Goal: Task Accomplishment & Management: Manage account settings

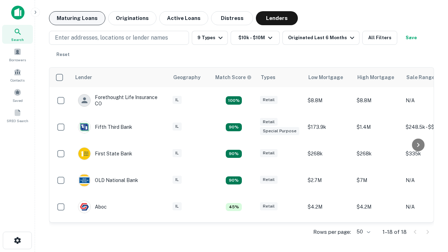
click at [77, 18] on button "Maturing Loans" at bounding box center [77, 18] width 56 height 14
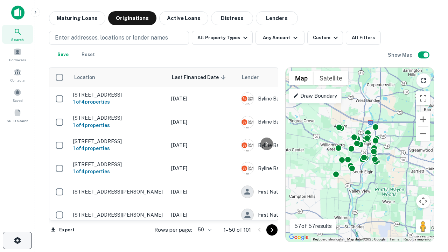
click at [17, 240] on icon "button" at bounding box center [17, 240] width 8 height 8
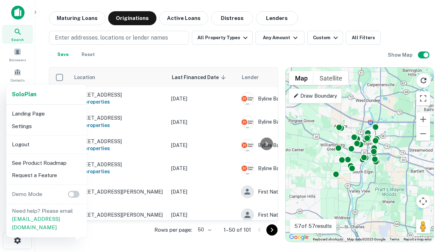
click at [46, 144] on li "Logout" at bounding box center [46, 144] width 75 height 13
